Goal: Task Accomplishment & Management: Manage account settings

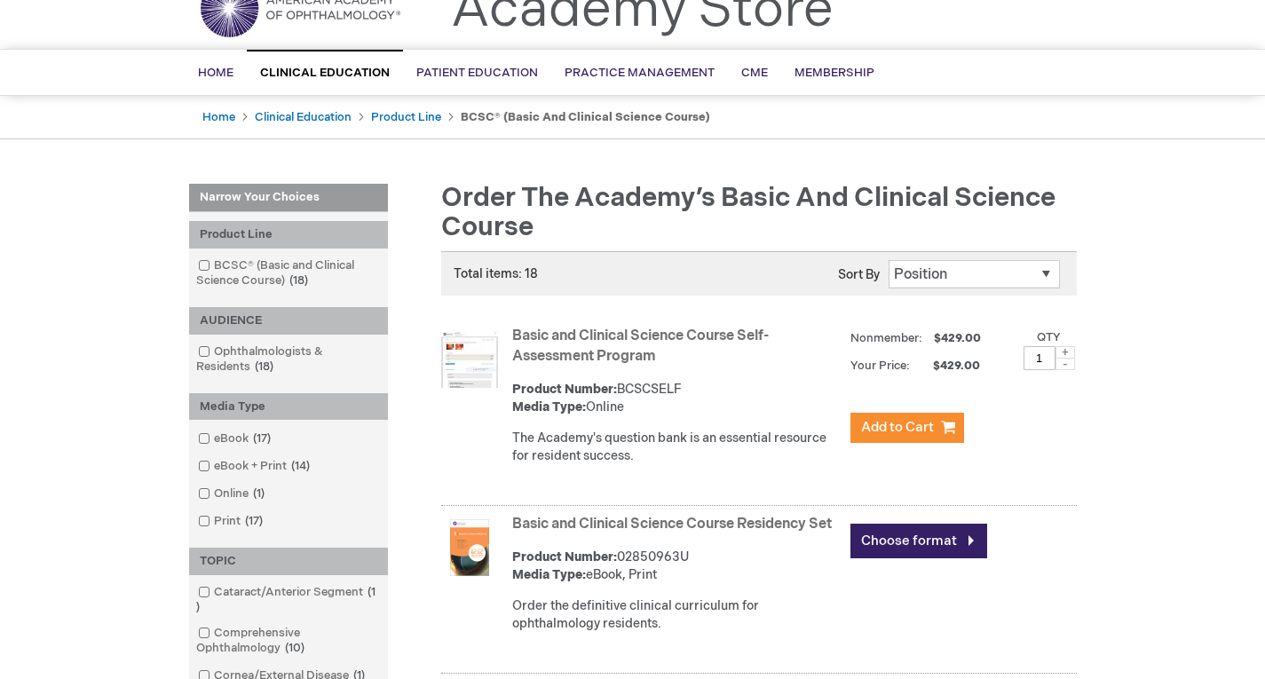
scroll to position [82, 0]
click at [619, 338] on link "Basic and Clinical Science Course Self-Assessment Program" at bounding box center [640, 345] width 257 height 37
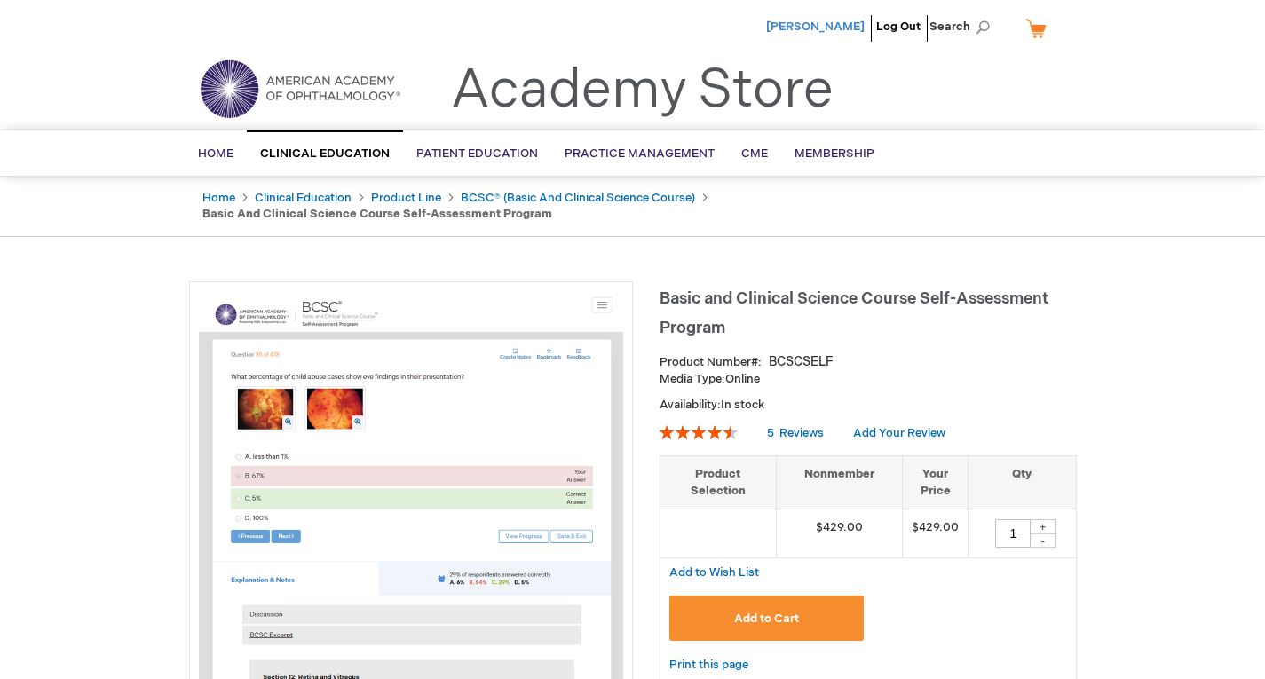
click at [839, 25] on span "[PERSON_NAME]" at bounding box center [815, 27] width 99 height 14
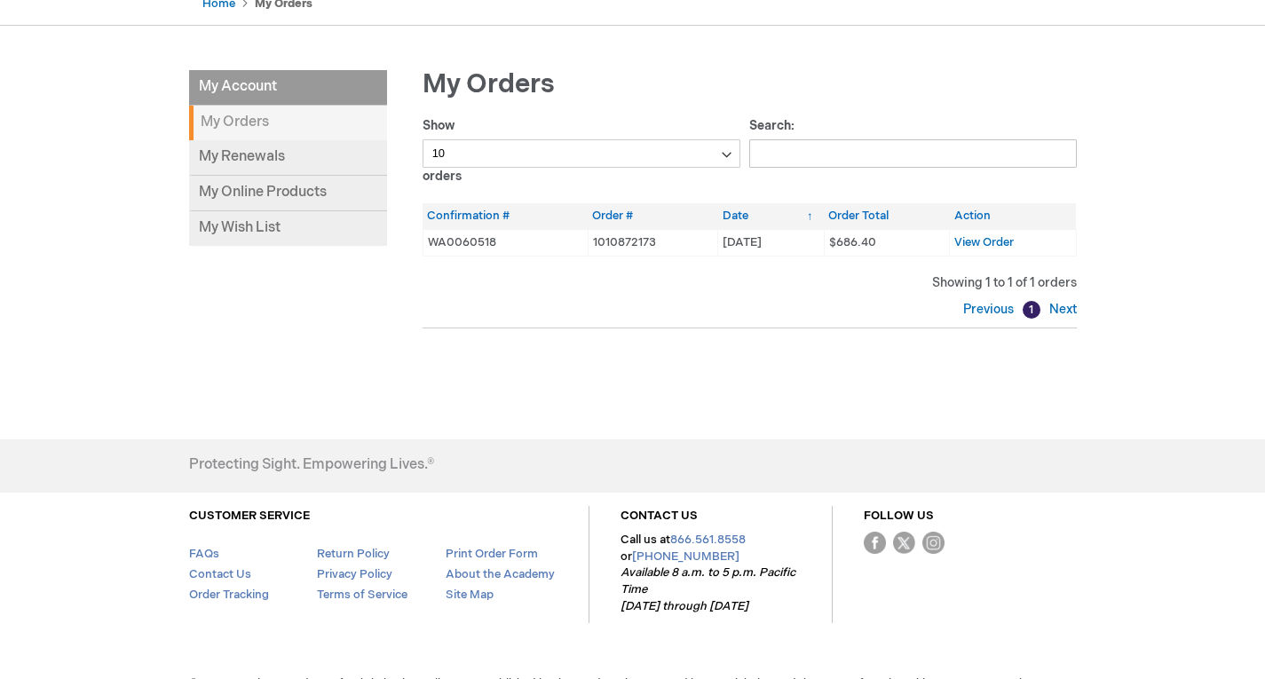
scroll to position [115, 0]
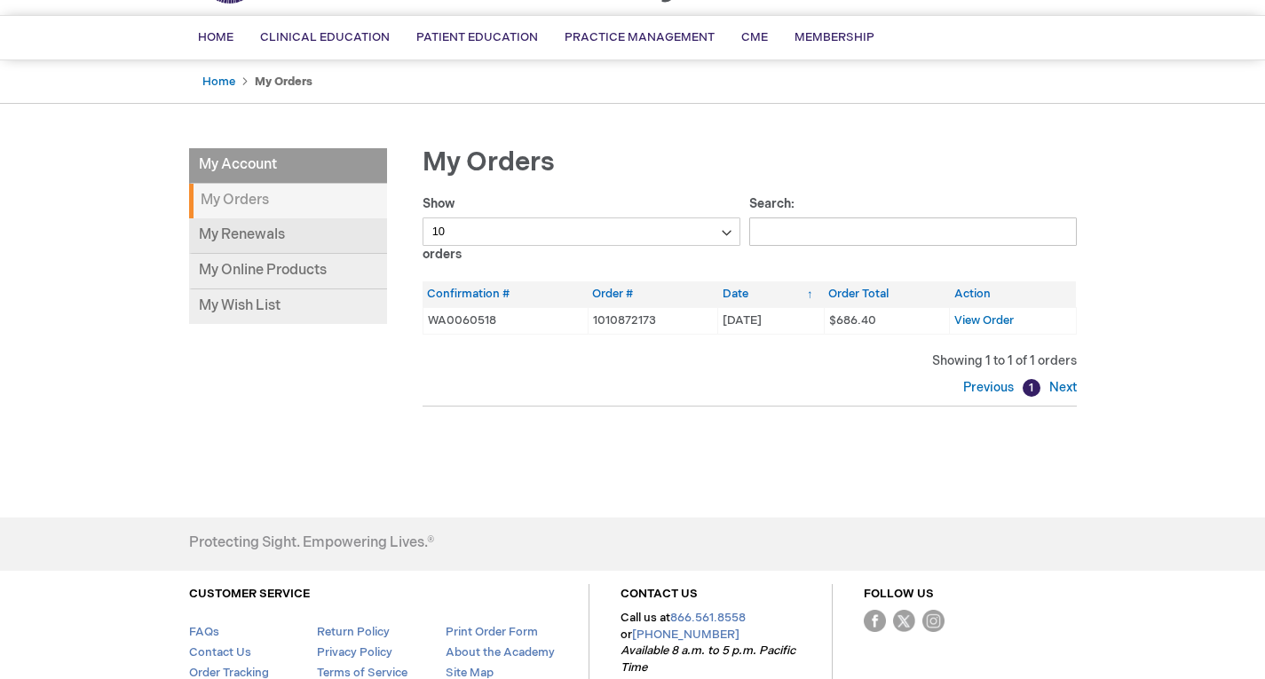
click at [290, 232] on link "My Renewals" at bounding box center [288, 236] width 198 height 36
click at [295, 270] on link "My Online Products" at bounding box center [288, 272] width 198 height 36
